Goal: Task Accomplishment & Management: Manage account settings

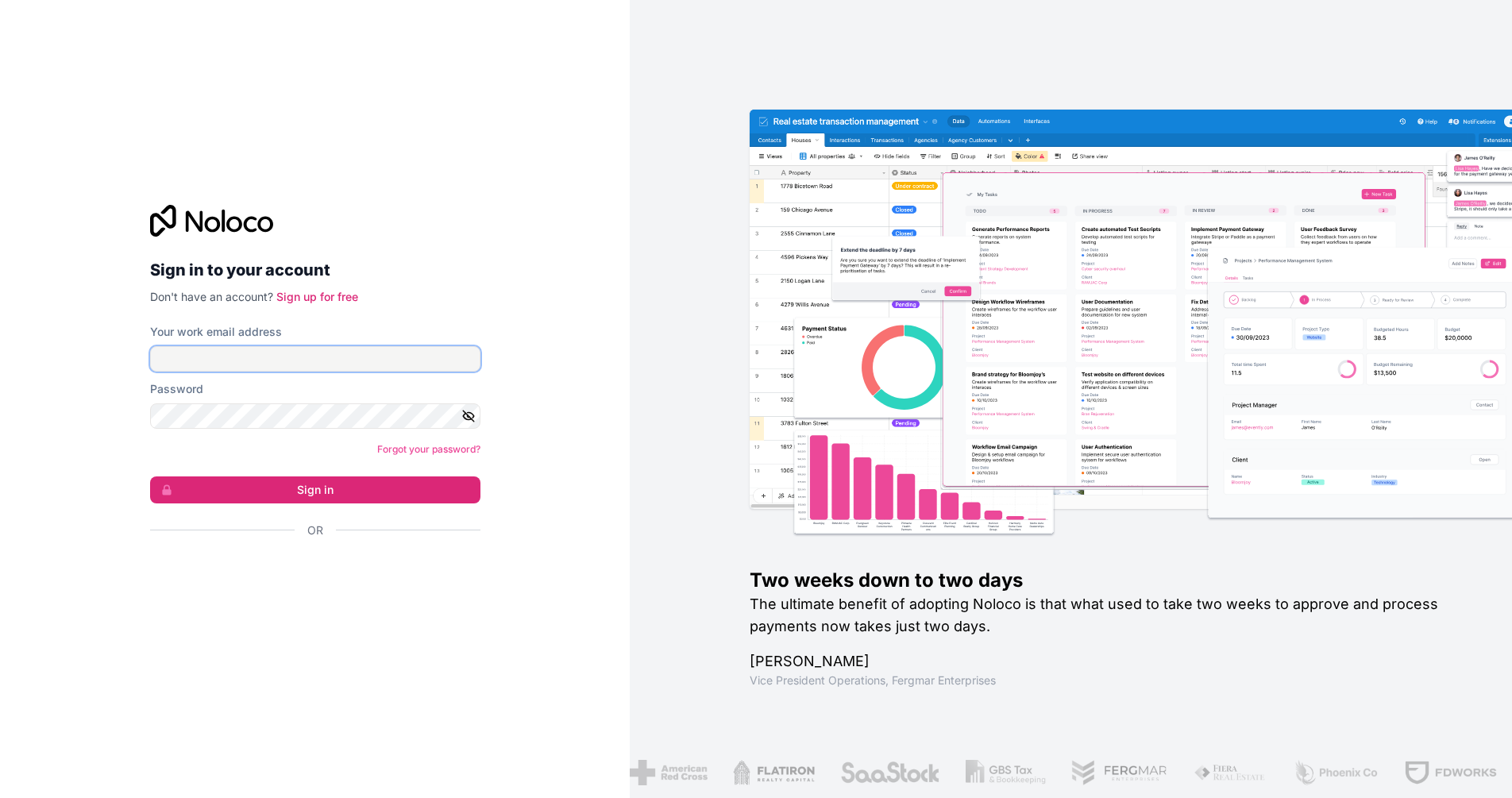
click at [424, 357] on input "Your work email address" at bounding box center [315, 358] width 331 height 25
click at [394, 359] on input "Your work email address" at bounding box center [315, 358] width 331 height 25
type input "[EMAIL_ADDRESS][DOMAIN_NAME]"
click at [468, 418] on icon "button" at bounding box center [468, 416] width 15 height 15
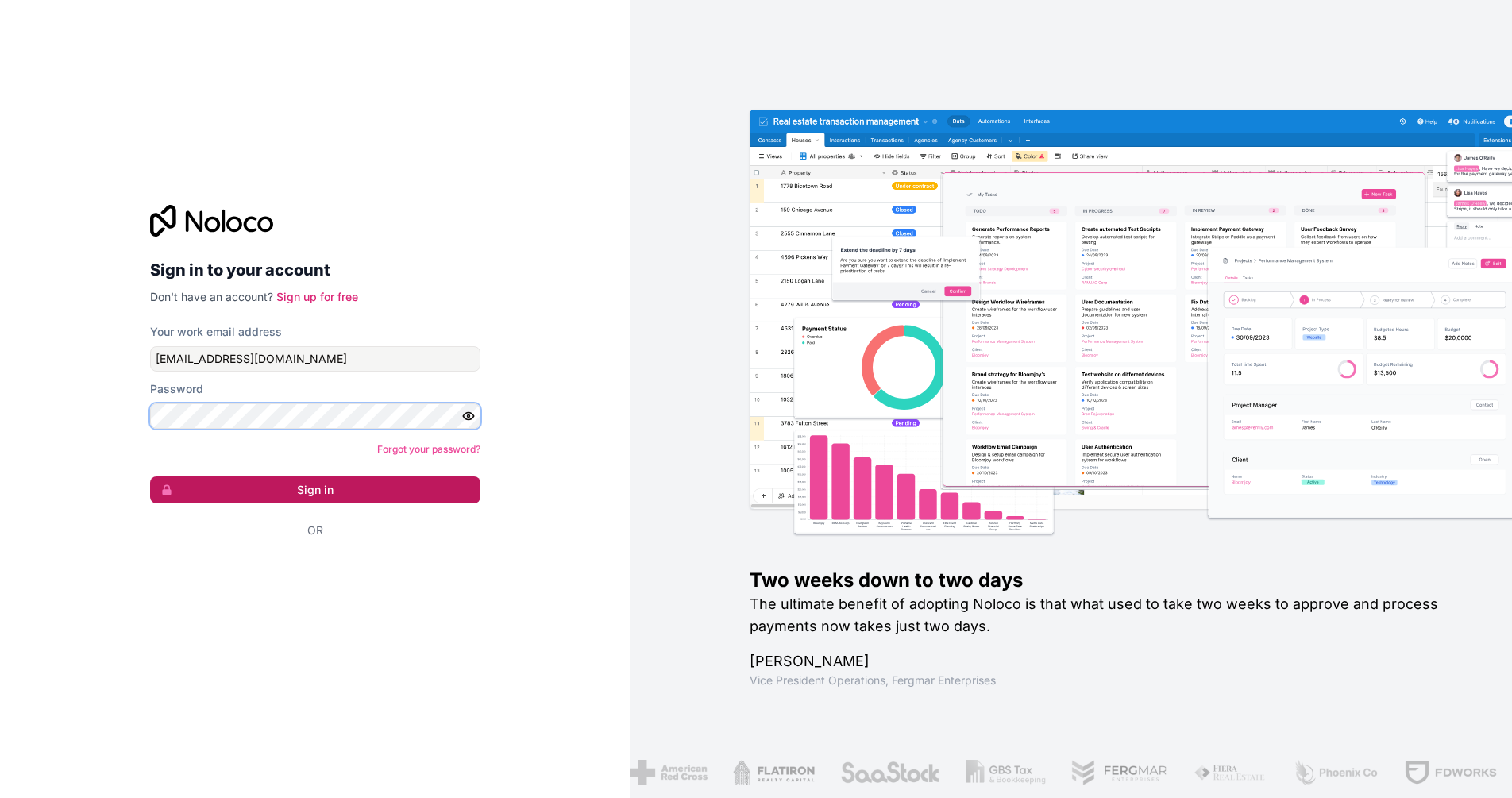
click at [150, 476] on button "Sign in" at bounding box center [315, 489] width 331 height 27
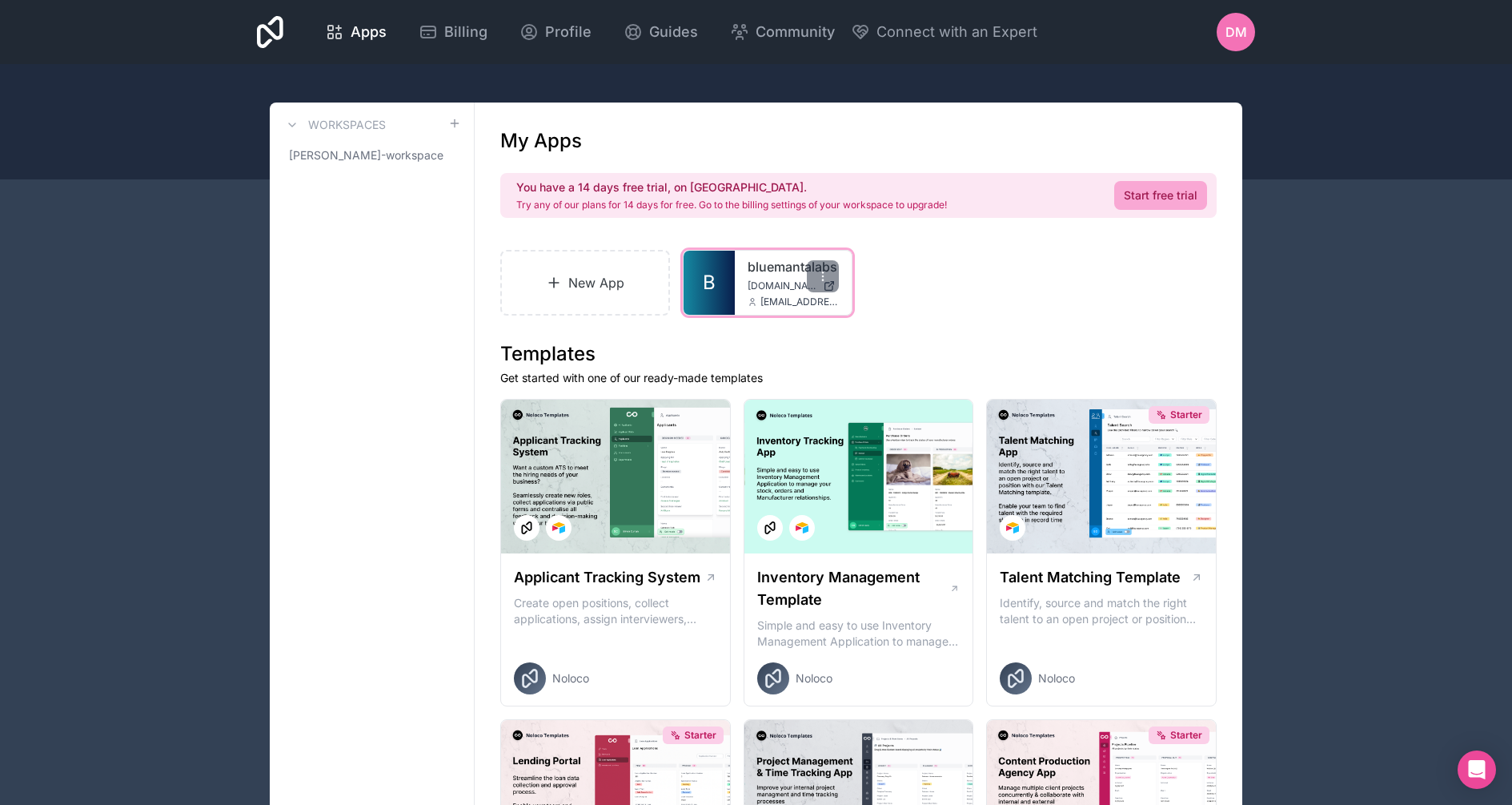
click at [740, 276] on div "bluemantalabs [DOMAIN_NAME] [EMAIL_ADDRESS][DOMAIN_NAME]" at bounding box center [793, 283] width 117 height 64
click at [754, 280] on span "[DOMAIN_NAME]" at bounding box center [782, 286] width 69 height 13
